Goal: Task Accomplishment & Management: Manage account settings

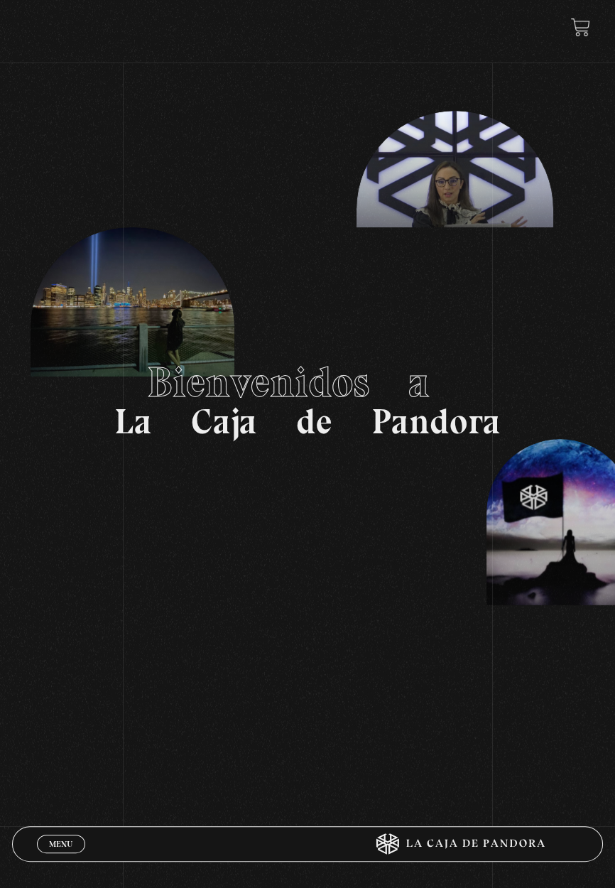
click at [74, 835] on link "Menu Cerrar" at bounding box center [61, 844] width 48 height 18
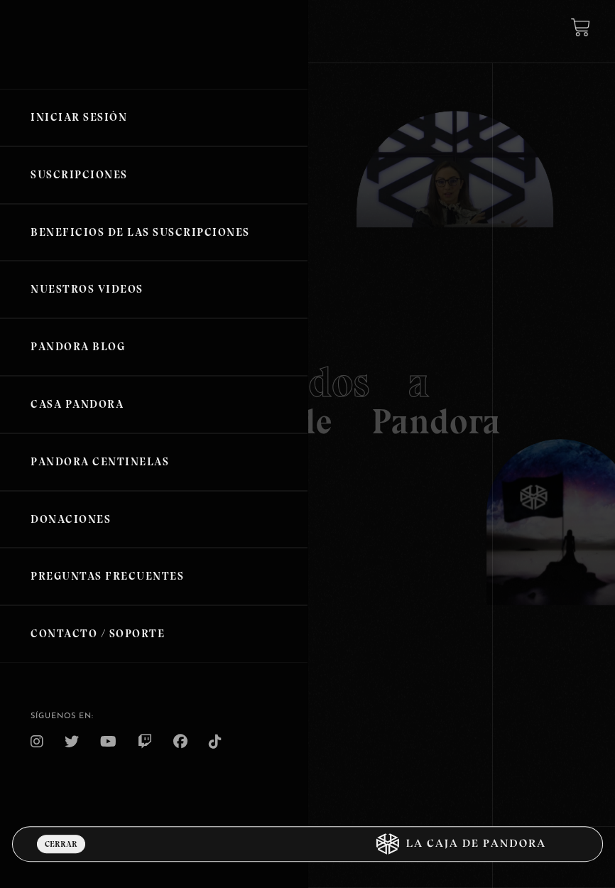
click at [168, 142] on link "Iniciar Sesión" at bounding box center [154, 118] width 308 height 58
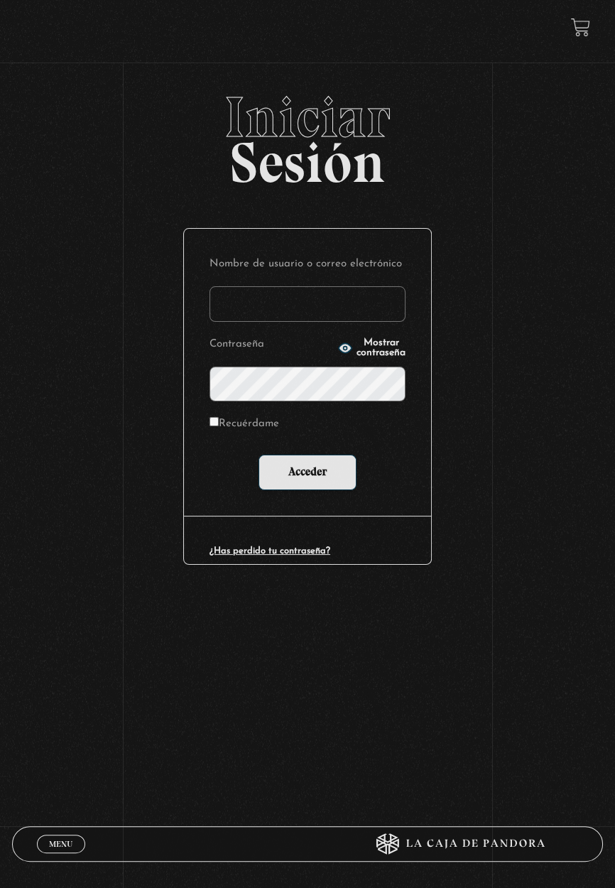
click at [300, 318] on input "Nombre de usuario o correo electrónico" at bounding box center [308, 304] width 196 height 36
type input "stephanie.murillo garcia"
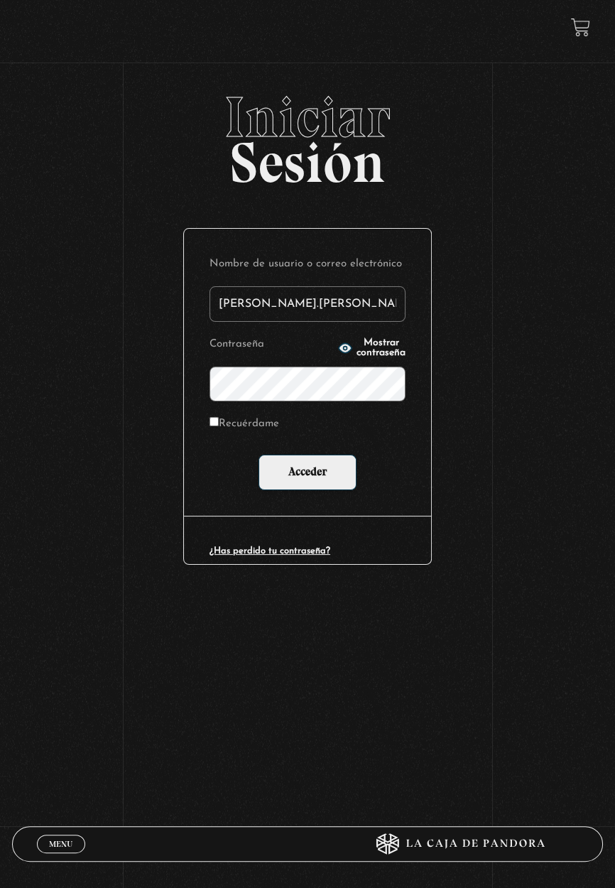
click at [259, 455] on input "Acceder" at bounding box center [308, 473] width 98 height 36
click at [327, 487] on input "Acceder" at bounding box center [308, 473] width 98 height 36
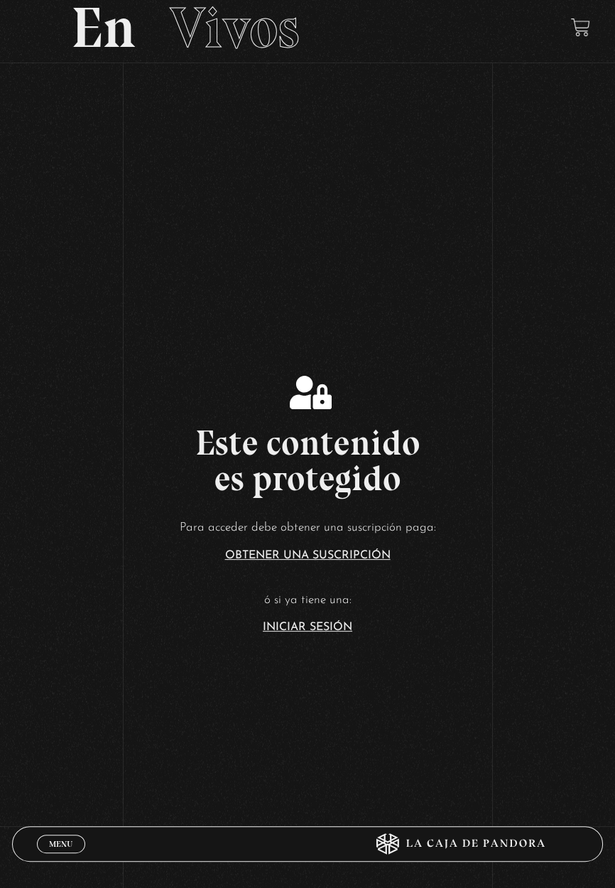
scroll to position [128, 0]
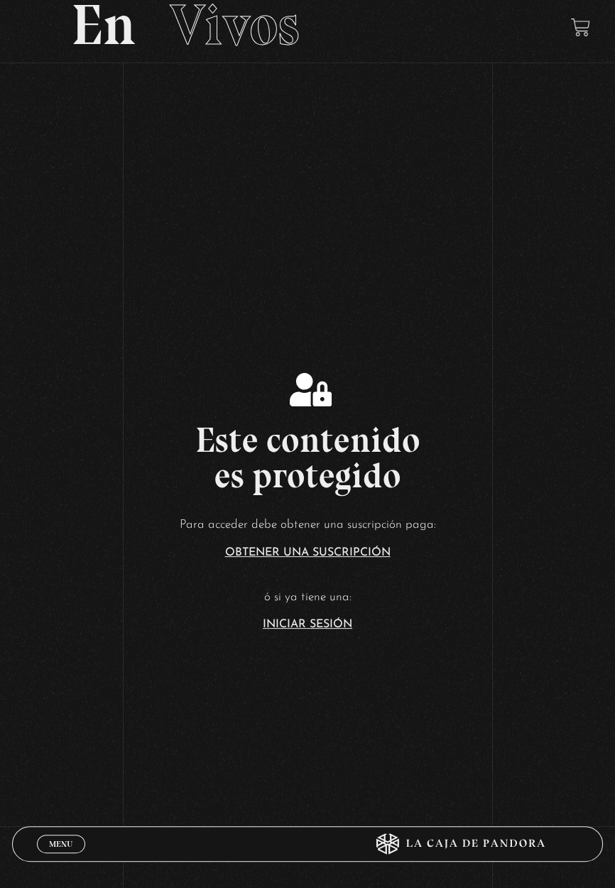
click at [315, 630] on link "Iniciar Sesión" at bounding box center [307, 624] width 89 height 11
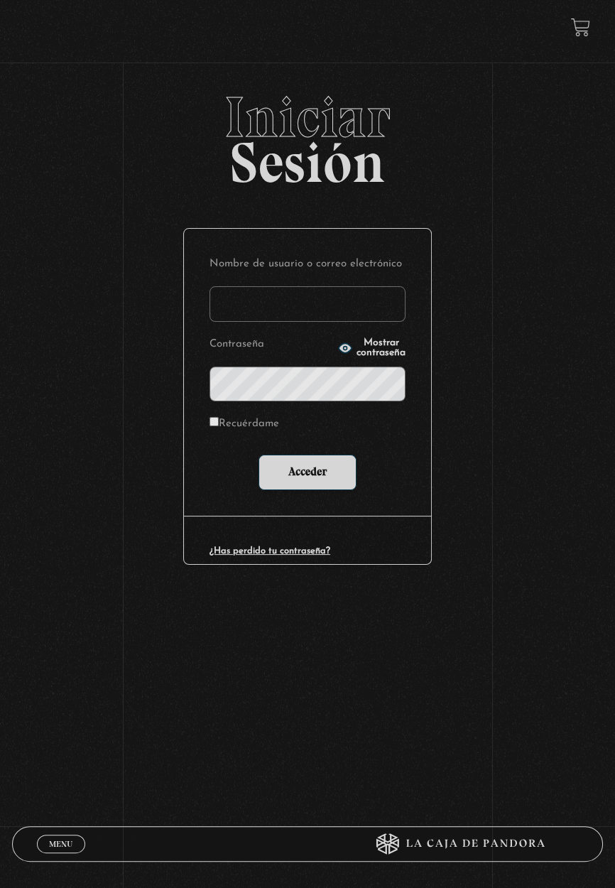
click at [330, 303] on input "Nombre de usuario o correo electrónico" at bounding box center [308, 304] width 196 height 36
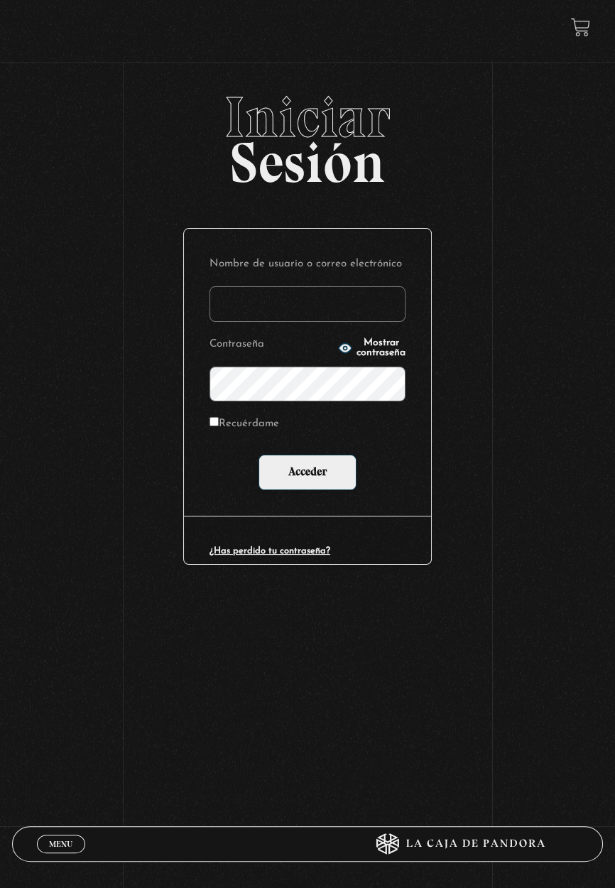
type input "stephanie.murillo garcia"
click at [259, 455] on input "Acceder" at bounding box center [308, 473] width 98 height 36
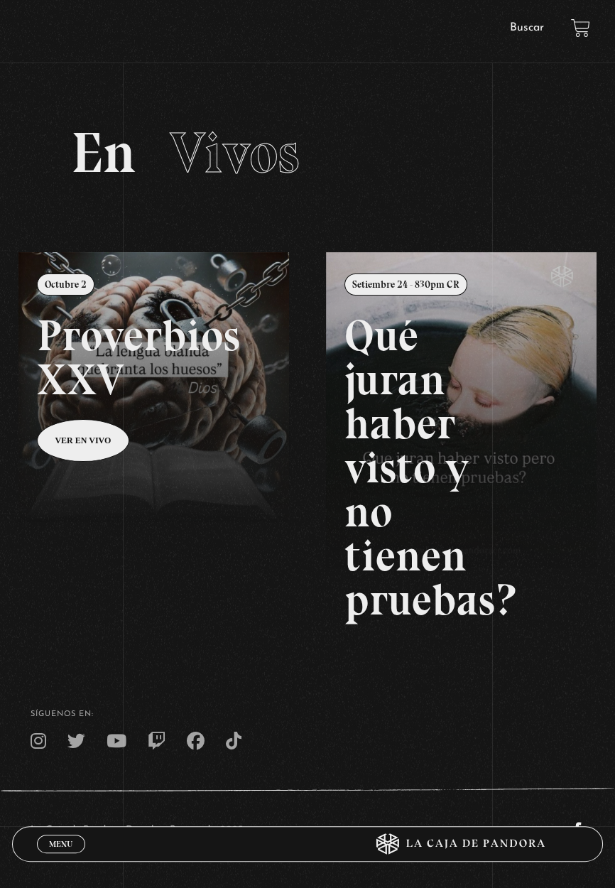
click at [61, 854] on div "Menu Cerrar" at bounding box center [184, 844] width 295 height 34
click at [62, 840] on span "Menu" at bounding box center [60, 844] width 23 height 9
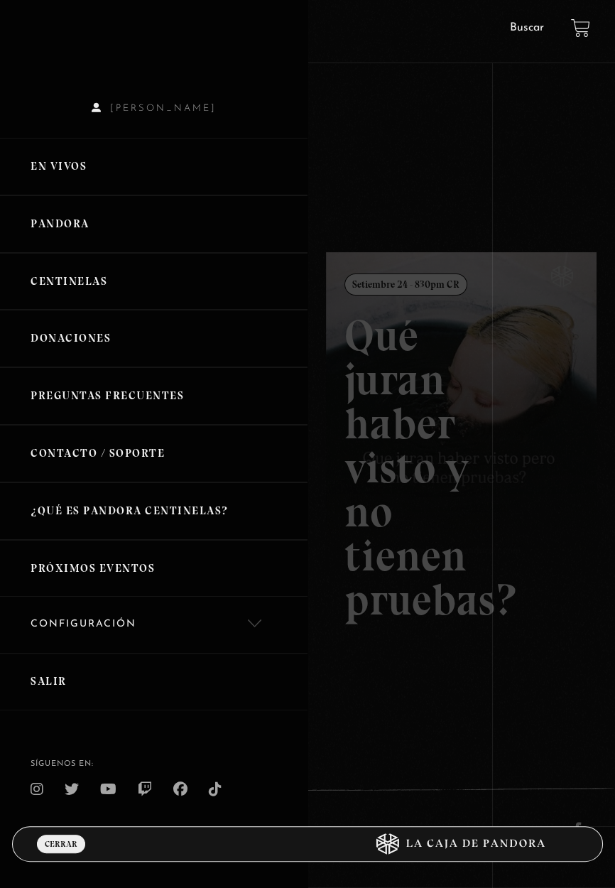
click at [175, 460] on link "Contacto / Soporte" at bounding box center [154, 454] width 308 height 58
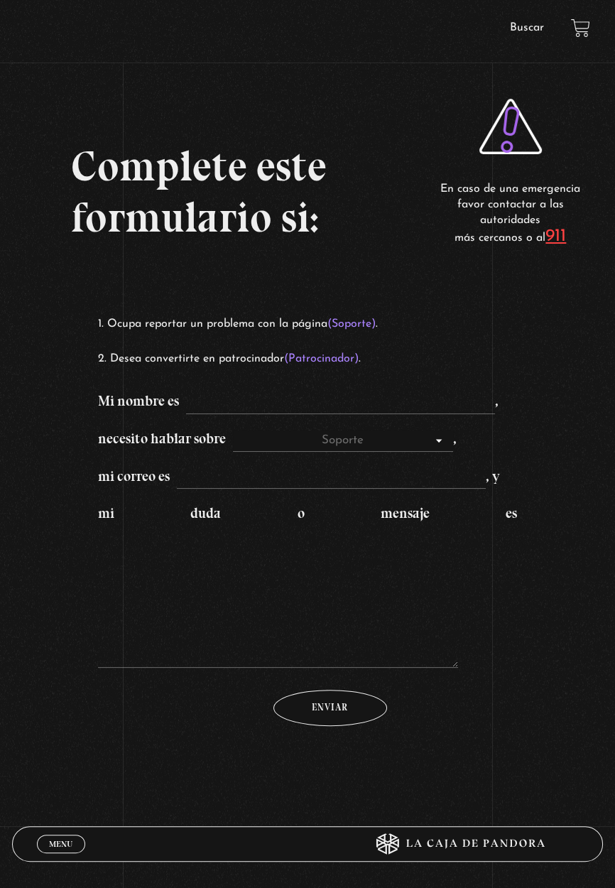
click at [75, 847] on link "Menu Cerrar" at bounding box center [61, 844] width 48 height 18
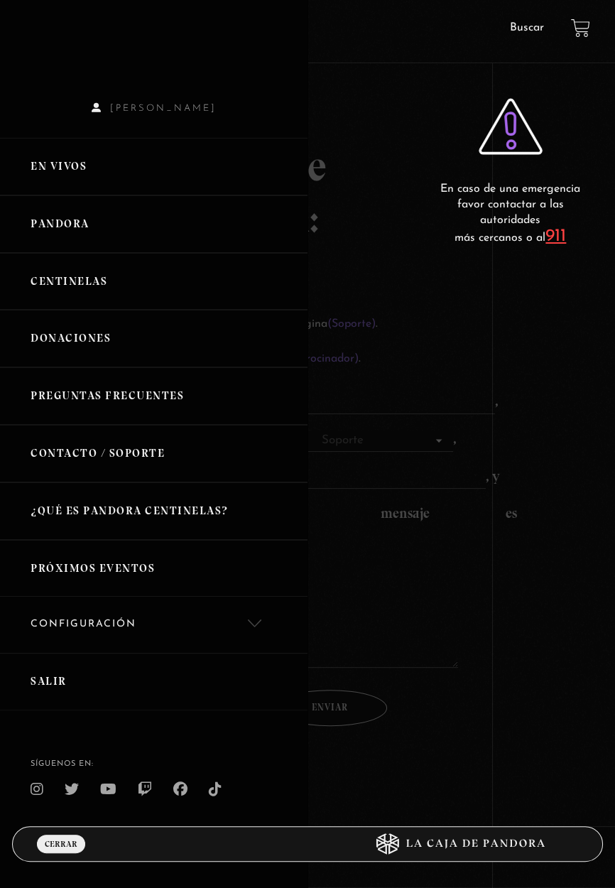
click at [138, 295] on link "Centinelas" at bounding box center [154, 282] width 308 height 58
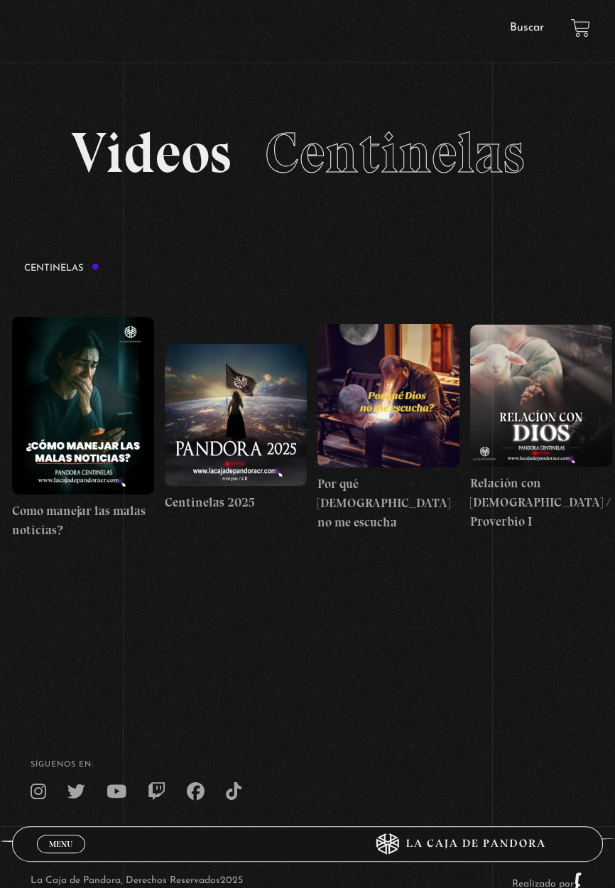
click at [68, 845] on span "Menu" at bounding box center [60, 844] width 23 height 9
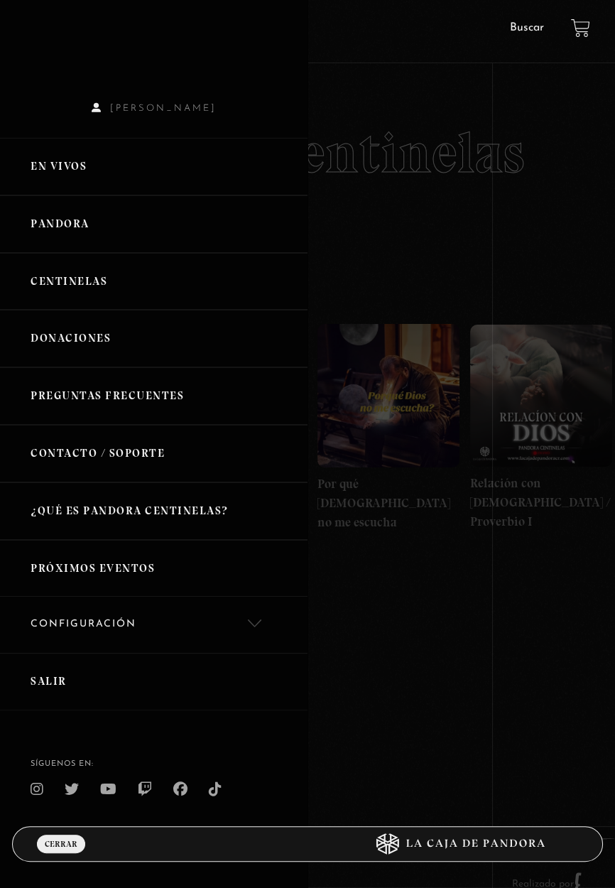
click at [186, 192] on link "En vivos" at bounding box center [154, 167] width 308 height 58
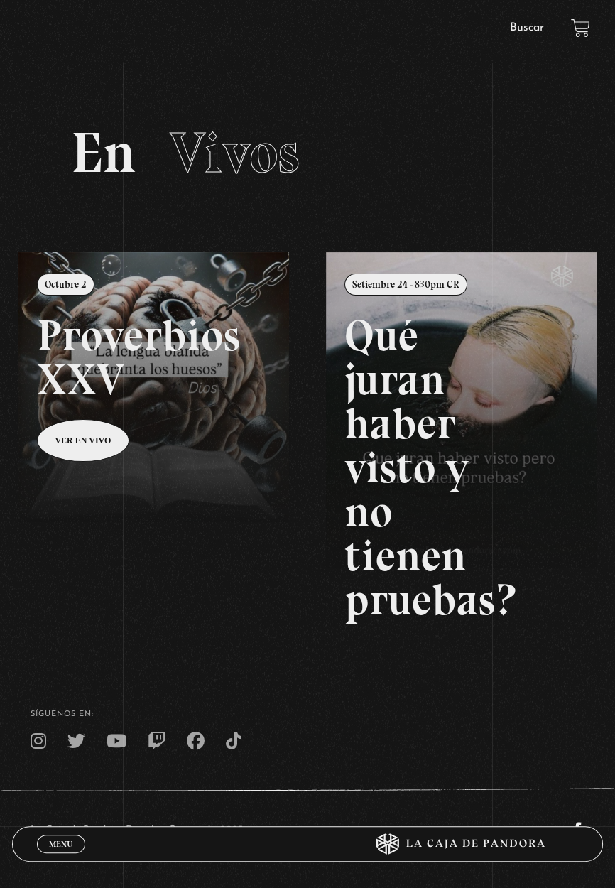
click at [59, 835] on link "Menu Cerrar" at bounding box center [61, 844] width 48 height 18
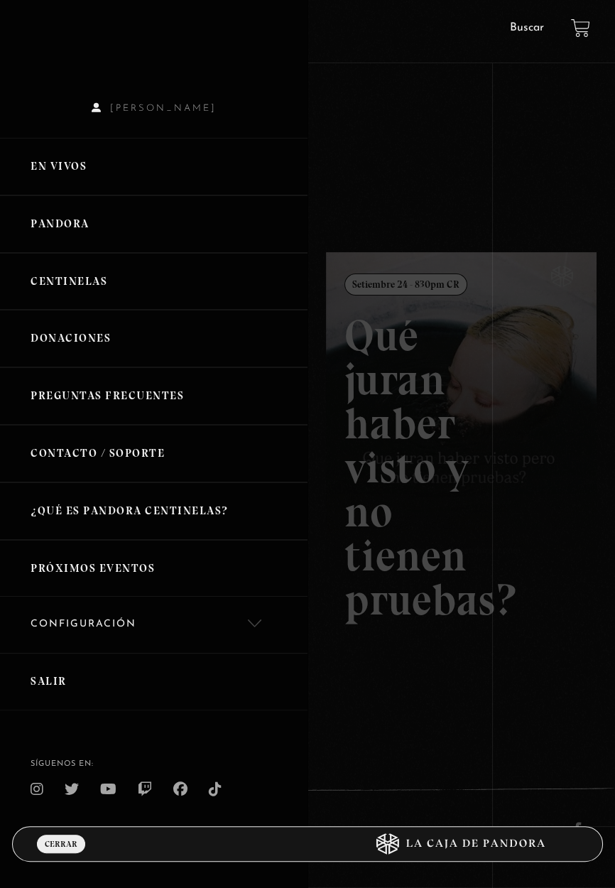
click at [234, 615] on link "Configuración" at bounding box center [154, 625] width 308 height 56
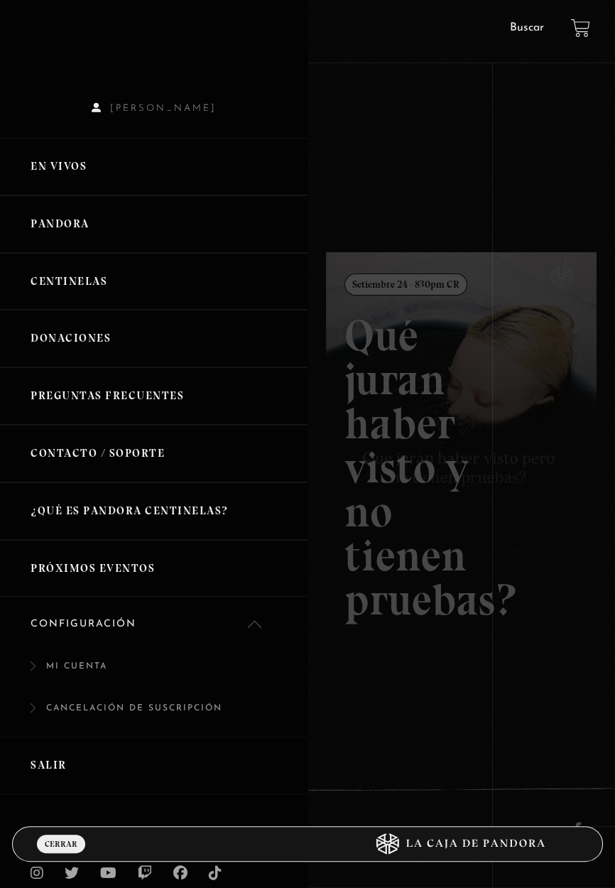
click at [116, 678] on link "Mi cuenta" at bounding box center [154, 674] width 308 height 42
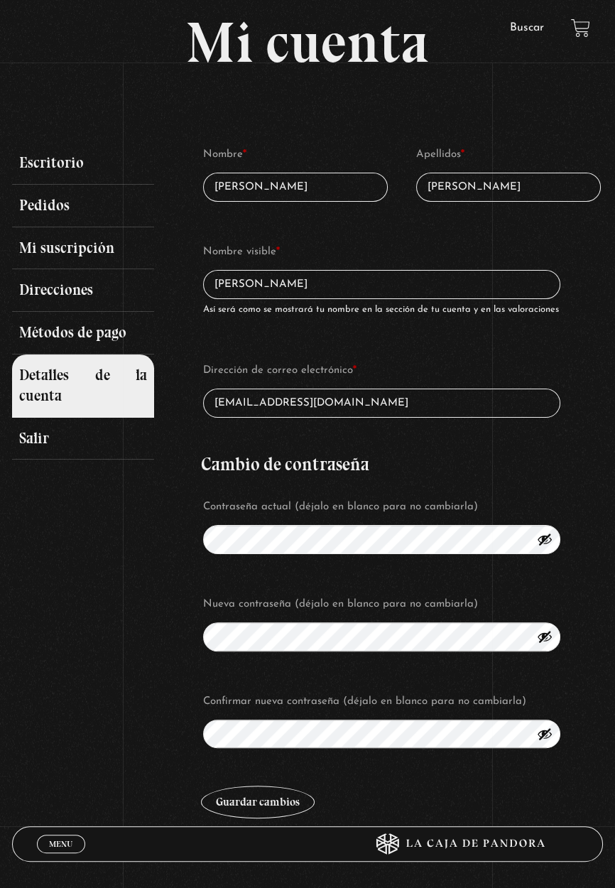
scroll to position [58, 0]
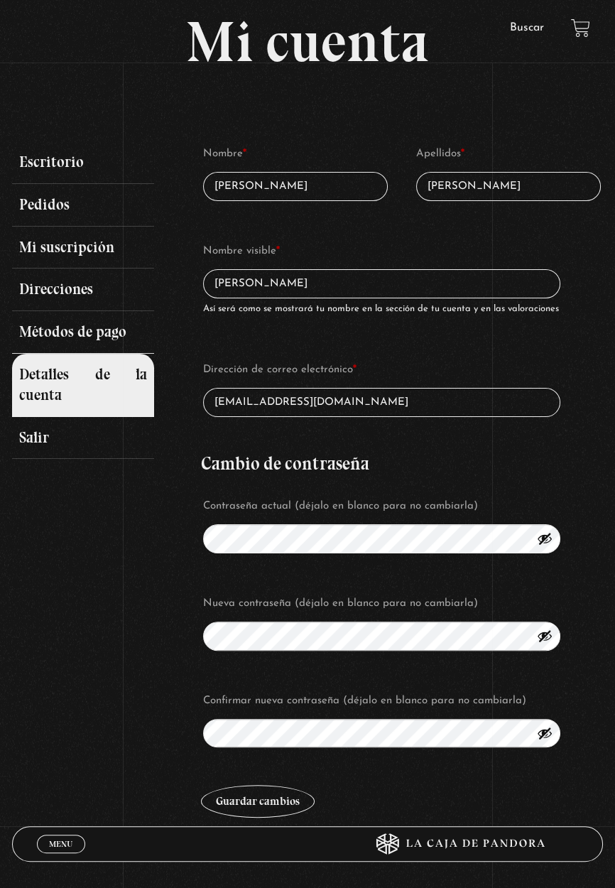
click at [77, 326] on link "Métodos de pago" at bounding box center [83, 332] width 142 height 43
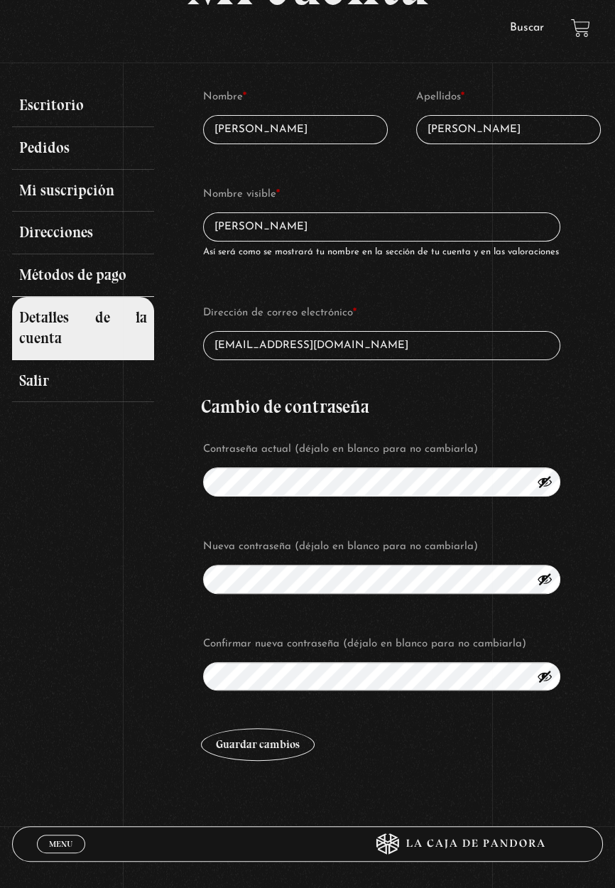
scroll to position [126, 0]
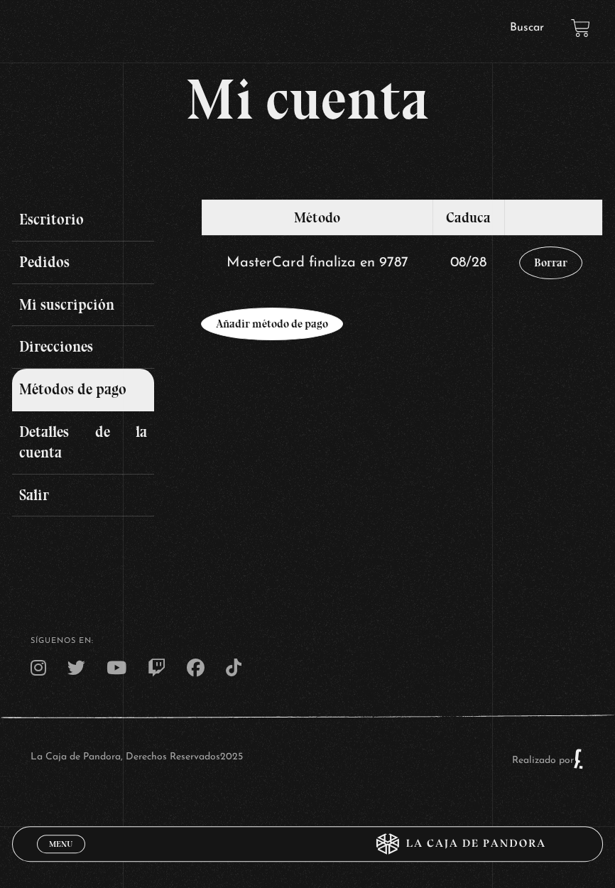
click at [295, 329] on link "Añadir método de pago" at bounding box center [272, 324] width 142 height 33
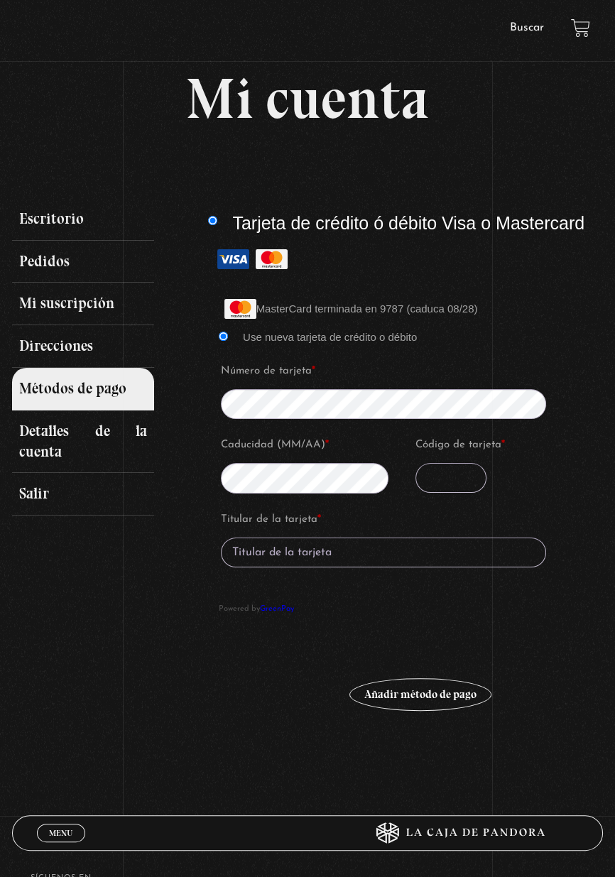
click at [461, 484] on input "Código de tarjeta *" at bounding box center [451, 478] width 71 height 30
type input "477"
click at [378, 562] on input "Titular de la tarjeta *" at bounding box center [383, 553] width 325 height 30
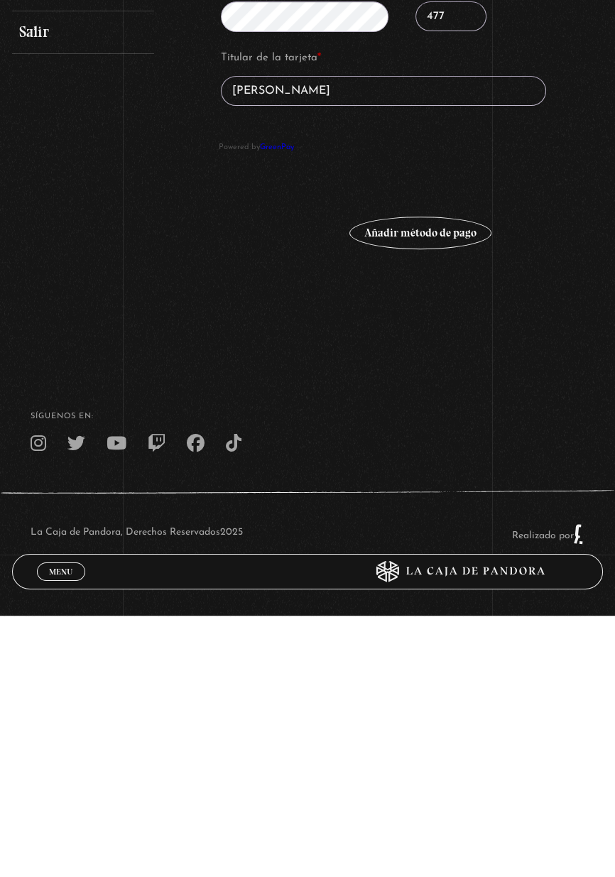
scroll to position [207, 0]
type input "María Stephanie Murillo Garcia"
click at [440, 494] on button "Añadir método de pago" at bounding box center [420, 494] width 142 height 33
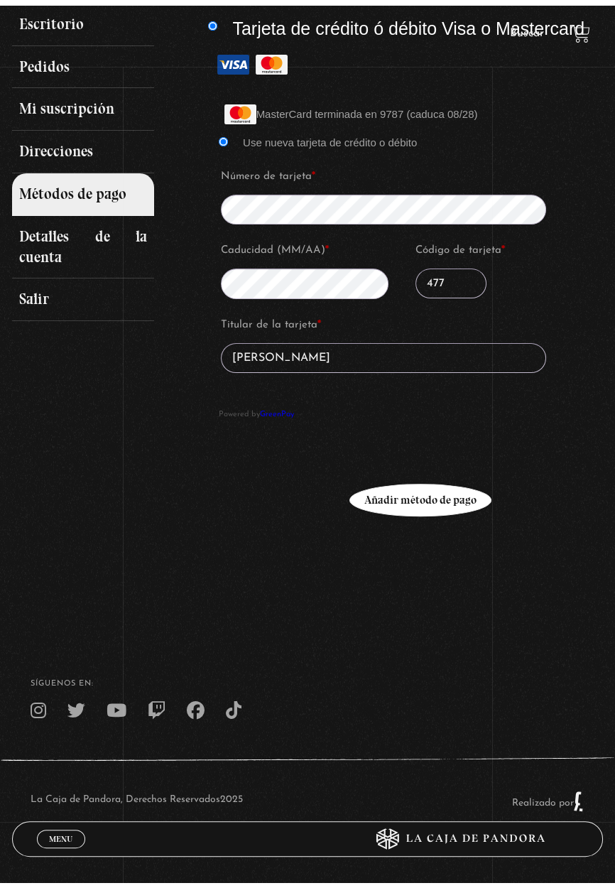
scroll to position [197, 0]
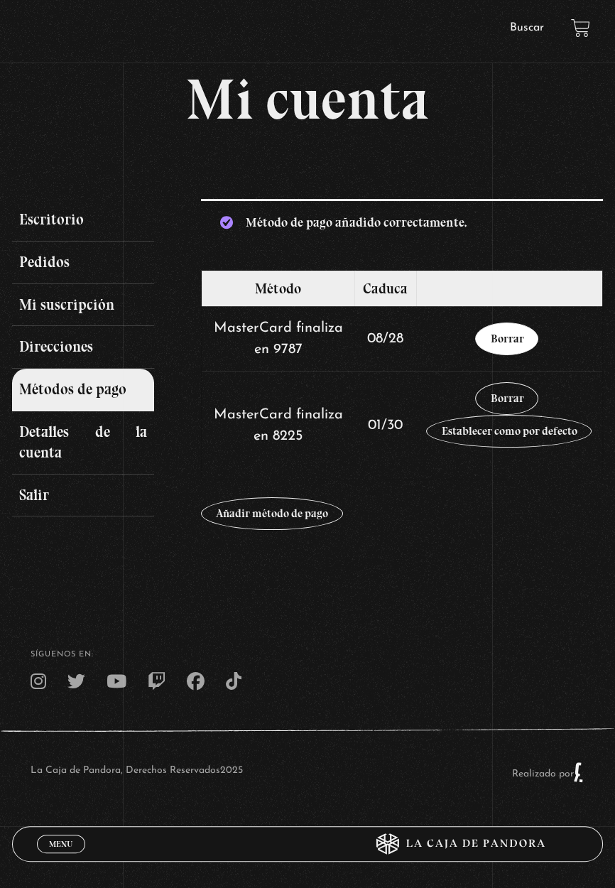
click at [514, 347] on link "Borrar" at bounding box center [506, 338] width 63 height 33
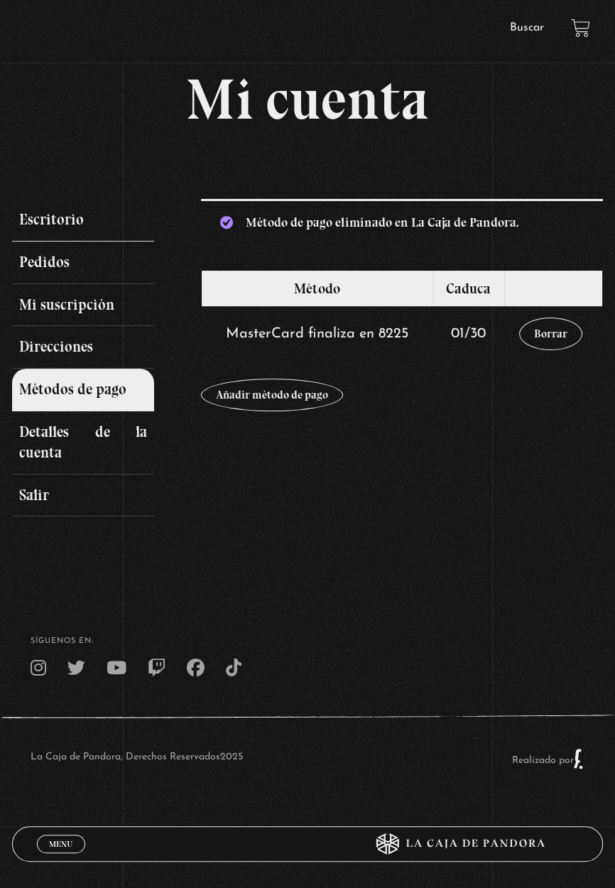
click at [85, 232] on link "Escritorio" at bounding box center [83, 220] width 142 height 43
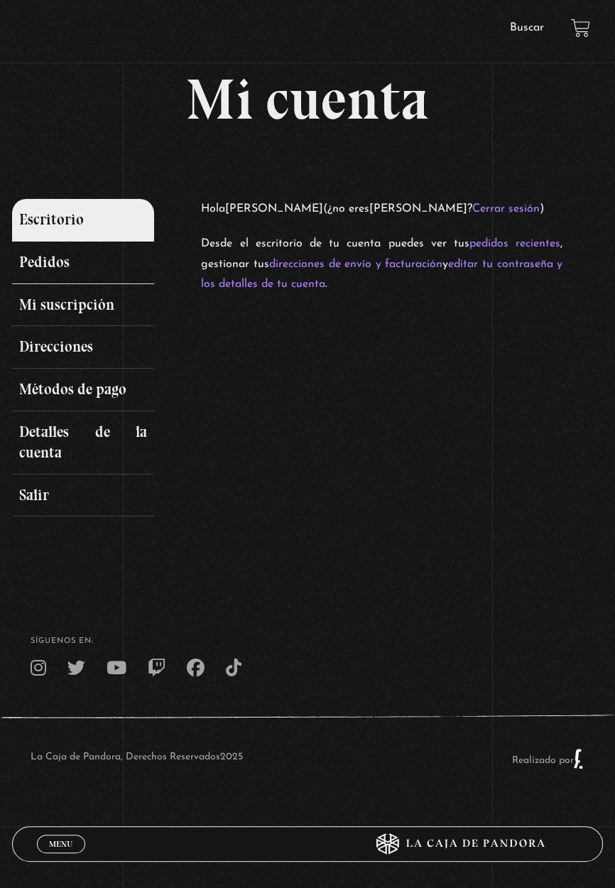
click at [119, 280] on link "Pedidos" at bounding box center [83, 263] width 142 height 43
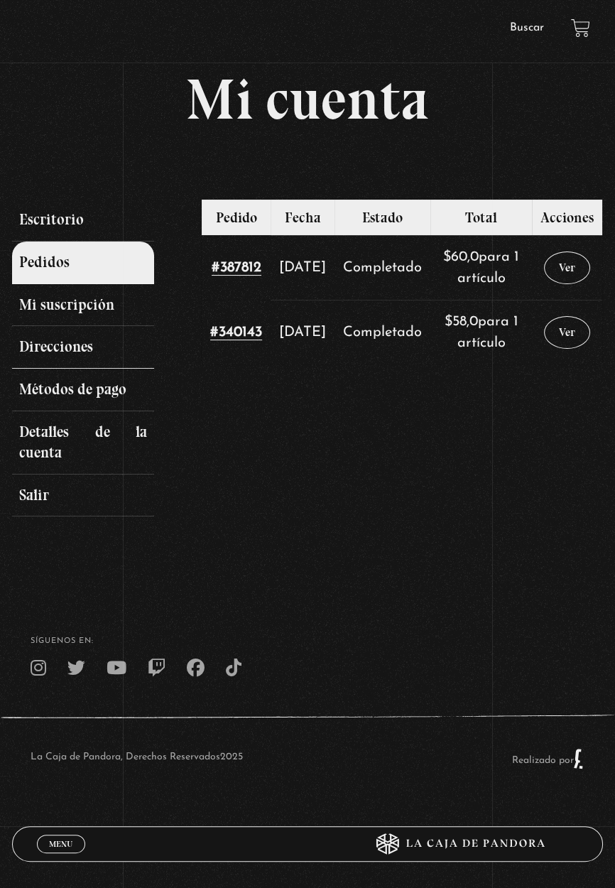
click at [79, 347] on link "Direcciones" at bounding box center [83, 347] width 142 height 43
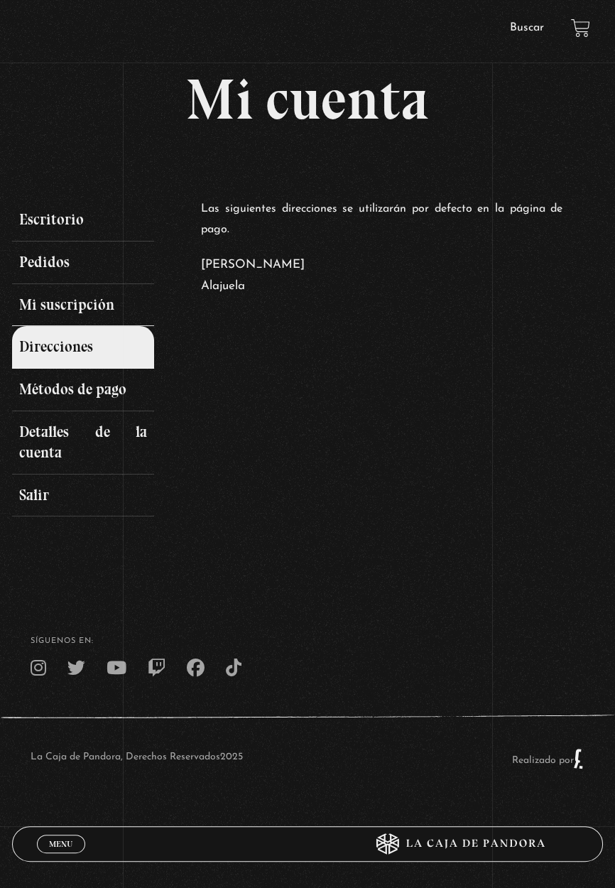
click at [87, 316] on link "Mi suscripción" at bounding box center [83, 305] width 142 height 43
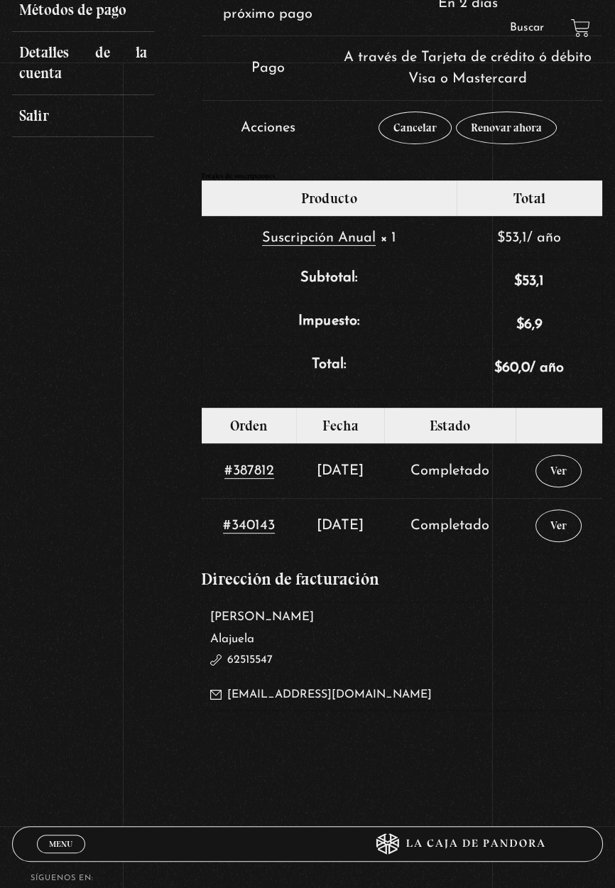
scroll to position [398, 0]
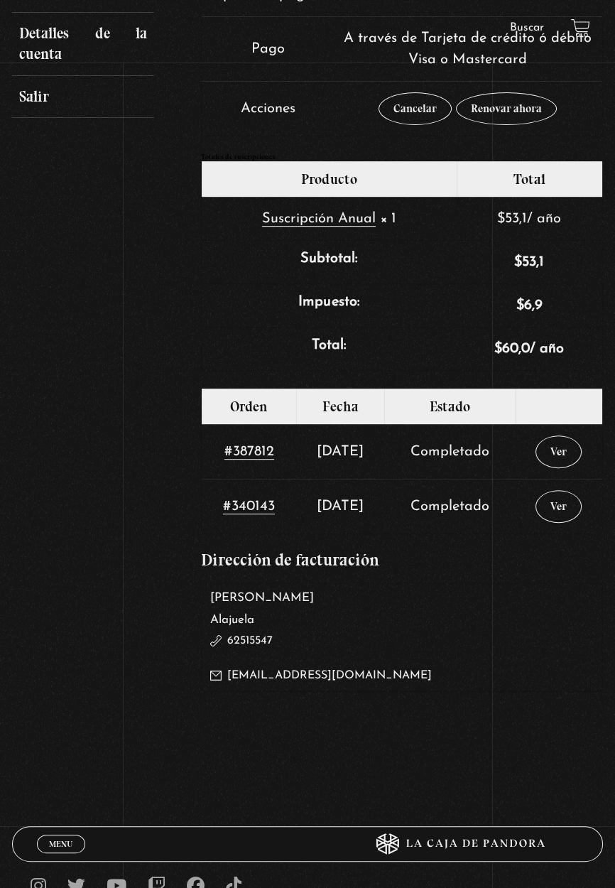
click at [325, 681] on p "stephaniemurillogarcia@gmail.com" at bounding box center [382, 676] width 344 height 21
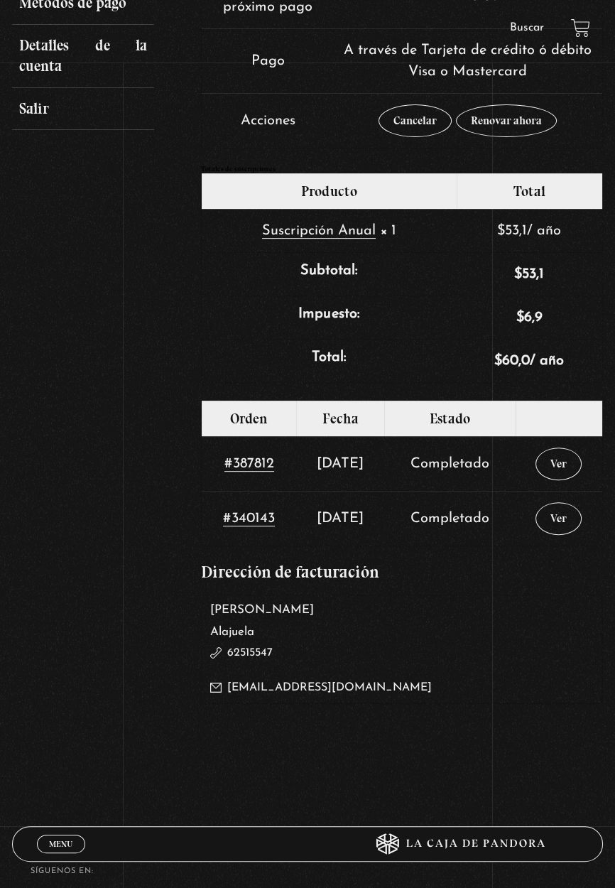
scroll to position [0, 0]
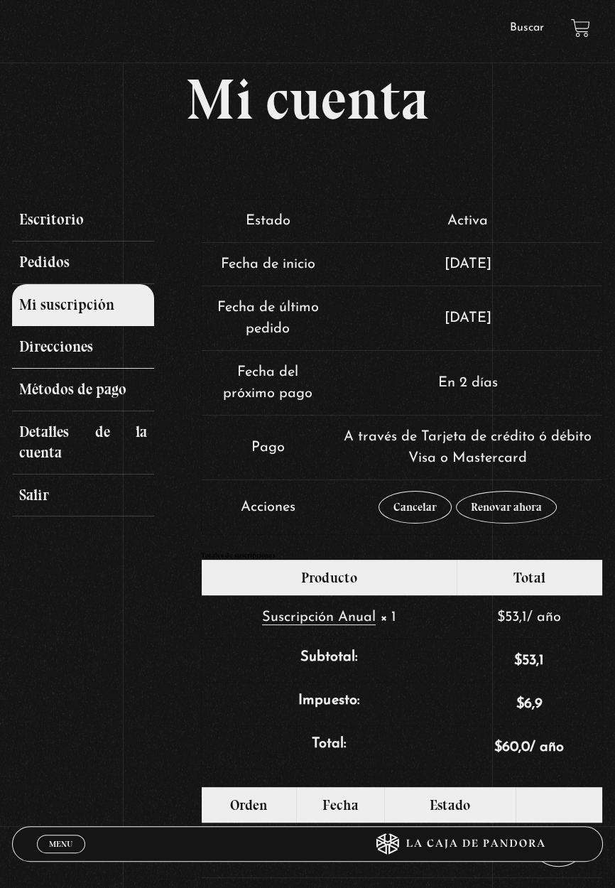
click at [101, 352] on link "Direcciones" at bounding box center [83, 347] width 142 height 43
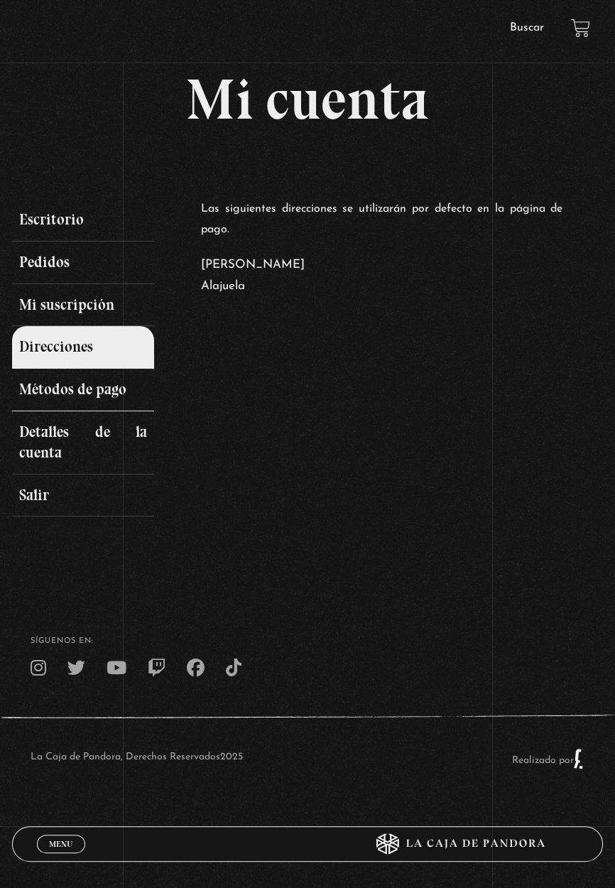
click at [104, 398] on link "Métodos de pago" at bounding box center [83, 390] width 142 height 43
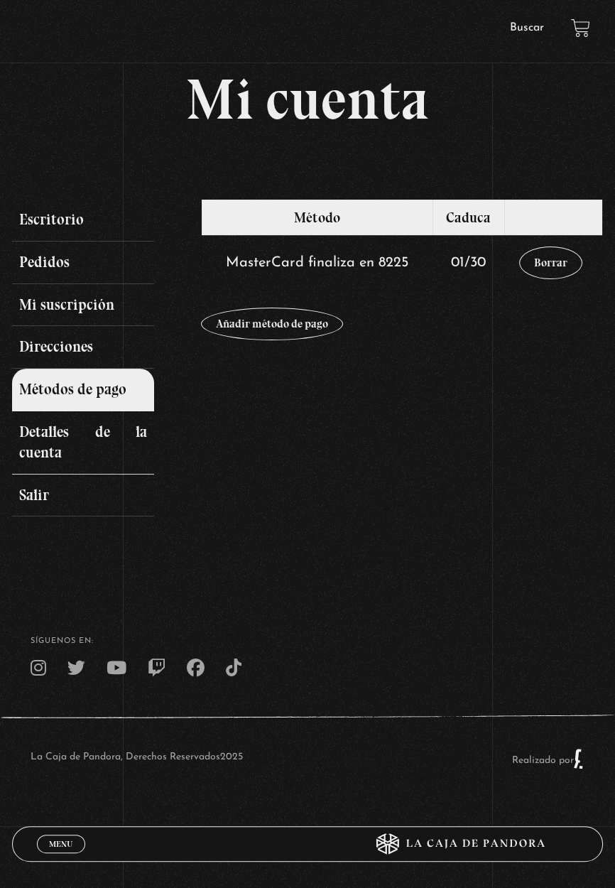
click at [80, 445] on link "Detalles de la cuenta" at bounding box center [83, 442] width 142 height 63
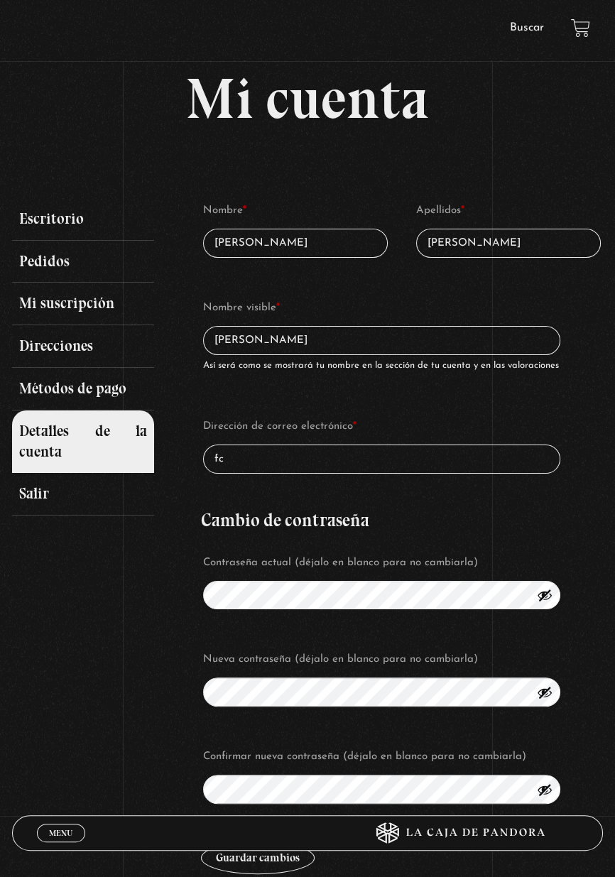
type input "f"
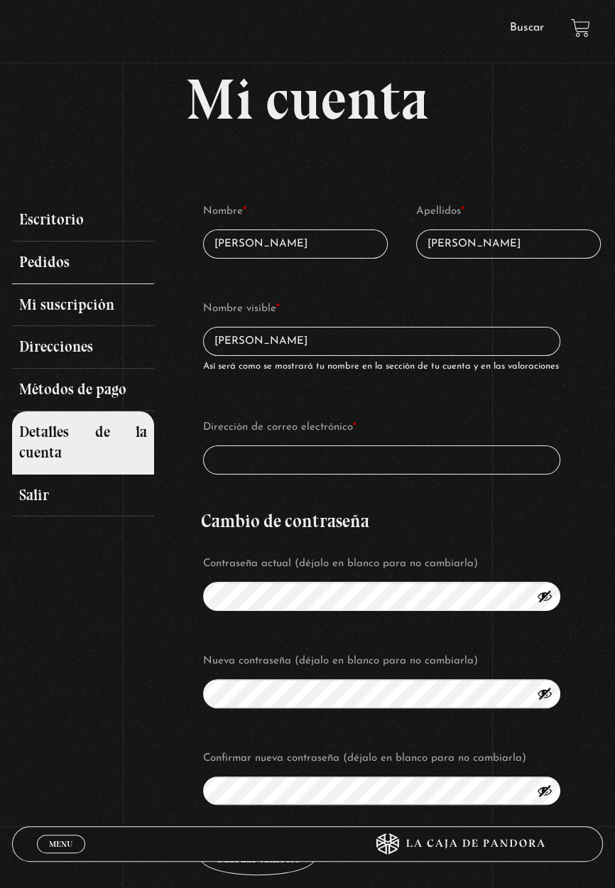
click at [81, 246] on link "Pedidos" at bounding box center [83, 263] width 142 height 43
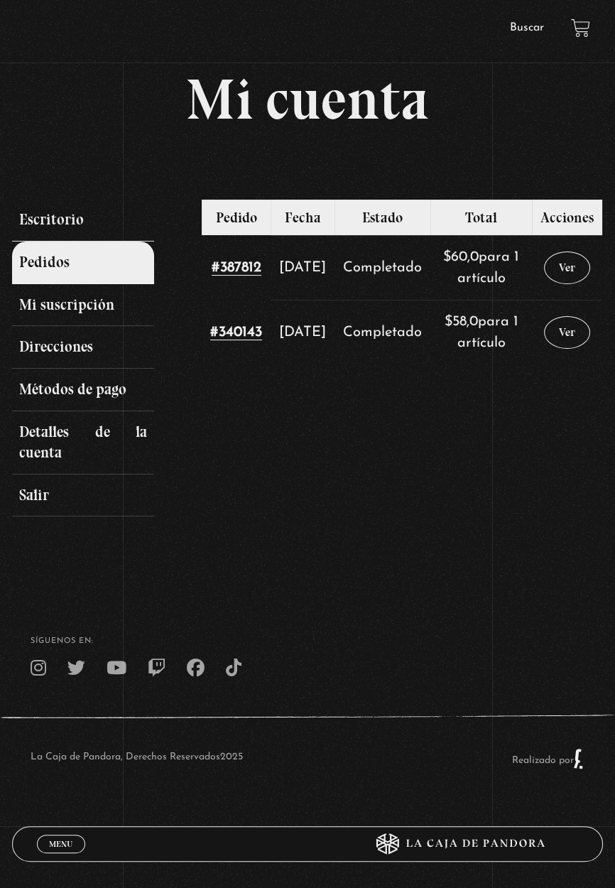
click at [85, 221] on link "Escritorio" at bounding box center [83, 220] width 142 height 43
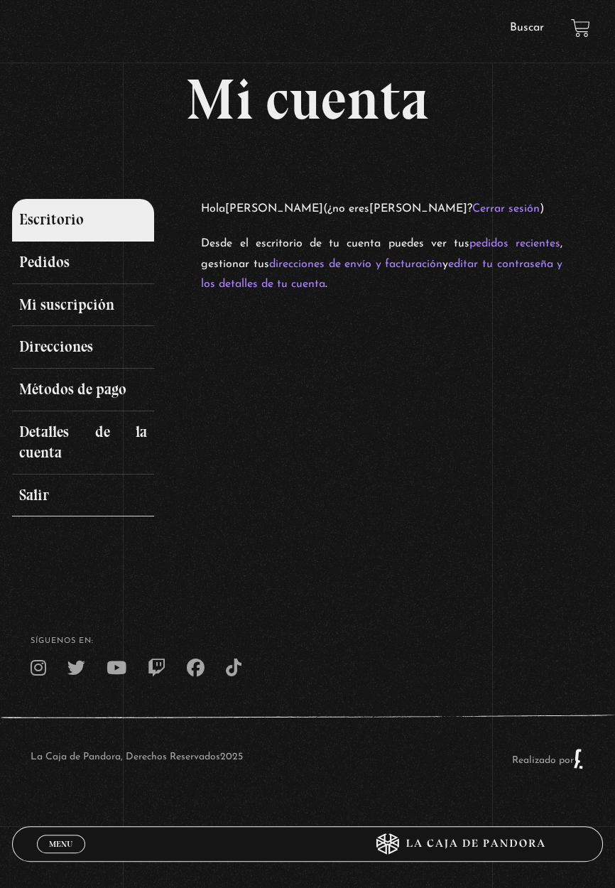
click at [74, 496] on link "Salir" at bounding box center [83, 495] width 142 height 43
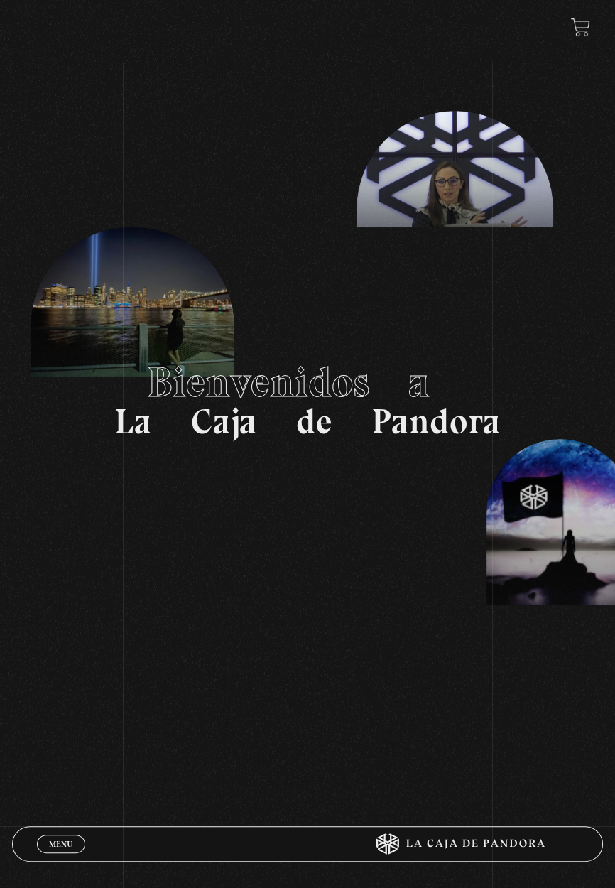
scroll to position [171, 0]
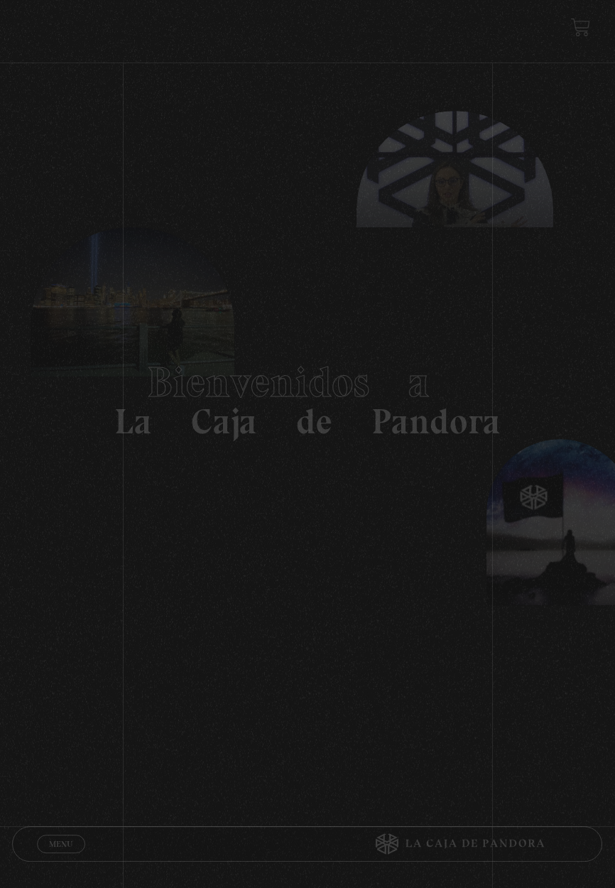
scroll to position [20, 0]
